Goal: Task Accomplishment & Management: Manage account settings

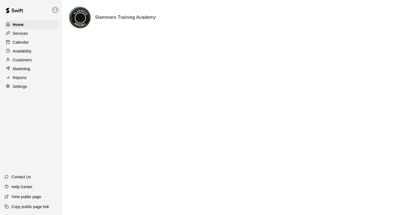
click at [86, 18] on img at bounding box center [80, 17] width 21 height 21
click at [25, 41] on p "Calendar" at bounding box center [21, 43] width 16 height 6
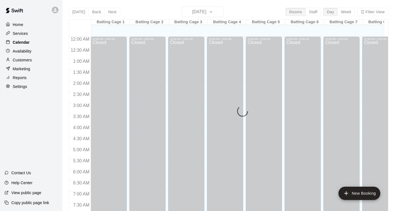
scroll to position [307, 0]
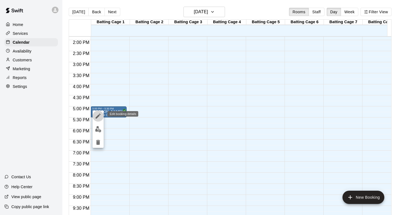
click at [96, 116] on icon "edit" at bounding box center [98, 116] width 7 height 7
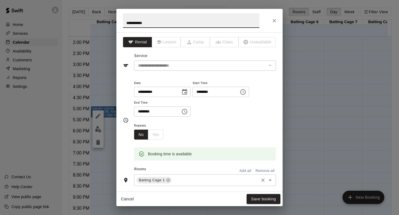
click at [268, 182] on icon "Open" at bounding box center [270, 180] width 7 height 7
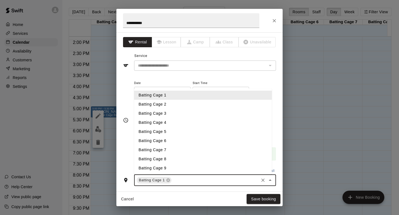
click at [318, 97] on div "**********" at bounding box center [199, 107] width 399 height 215
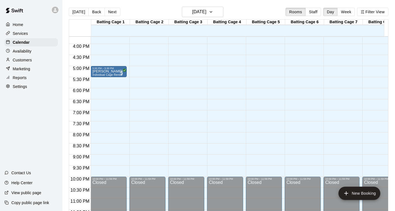
scroll to position [347, 0]
drag, startPoint x: 131, startPoint y: 74, endPoint x: 121, endPoint y: 70, distance: 11.2
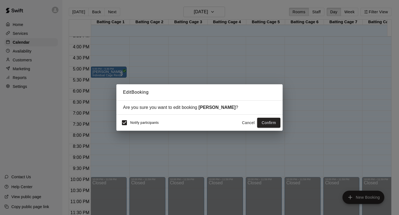
click at [270, 122] on button "Confirm" at bounding box center [268, 123] width 23 height 10
